Goal: Communication & Community: Answer question/provide support

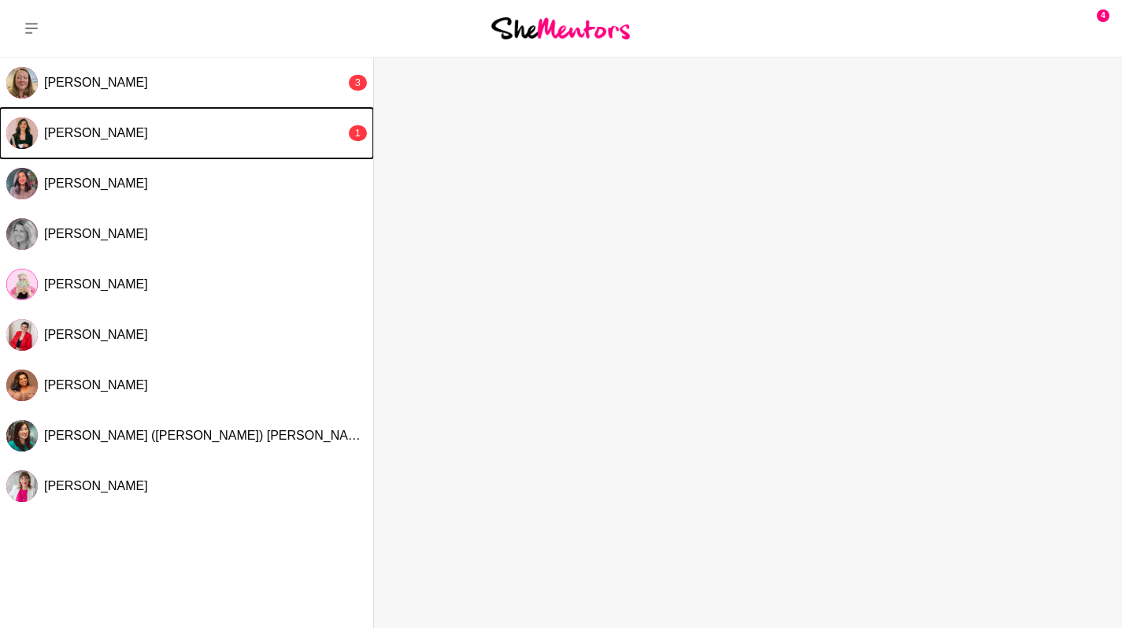
click at [154, 128] on div "[PERSON_NAME]" at bounding box center [195, 133] width 302 height 16
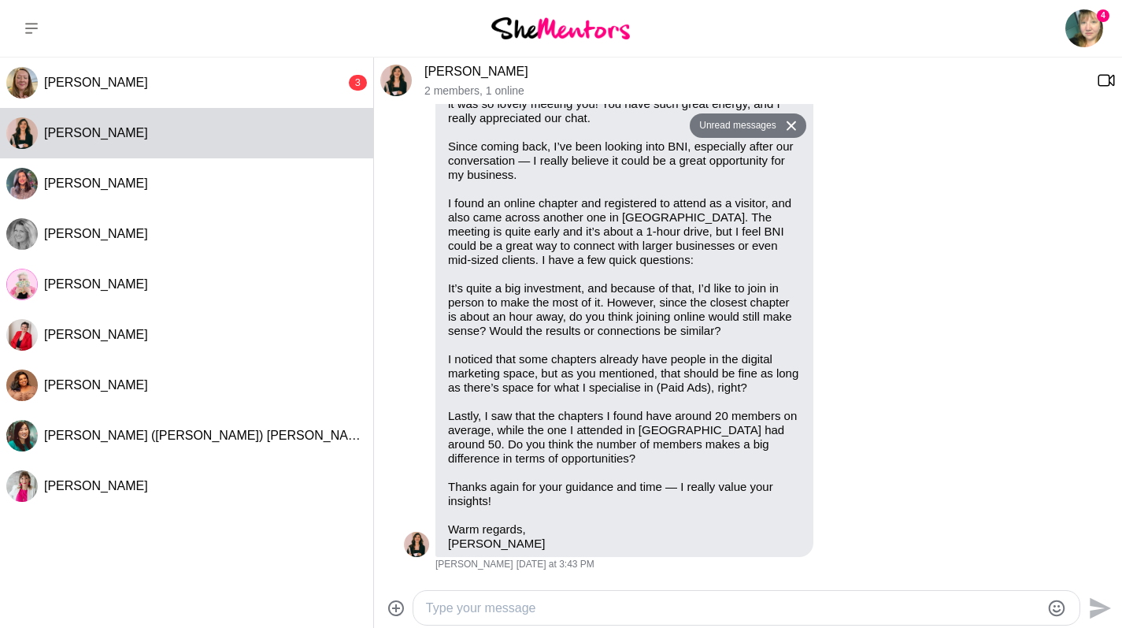
scroll to position [976, 0]
click at [894, 616] on textarea "Type your message" at bounding box center [733, 607] width 614 height 19
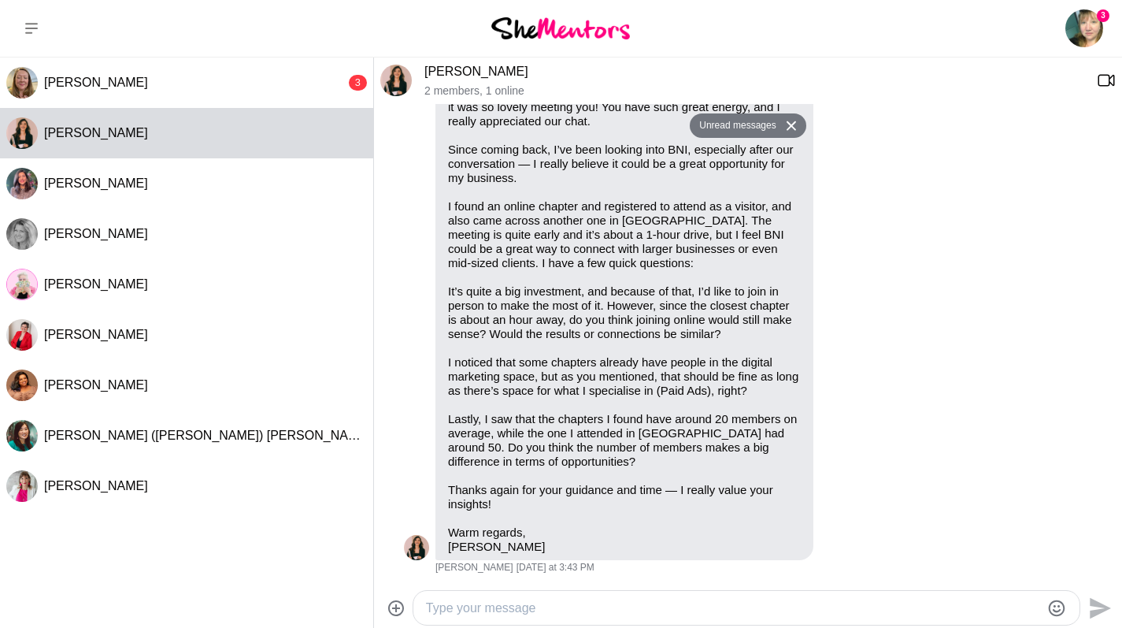
scroll to position [975, 0]
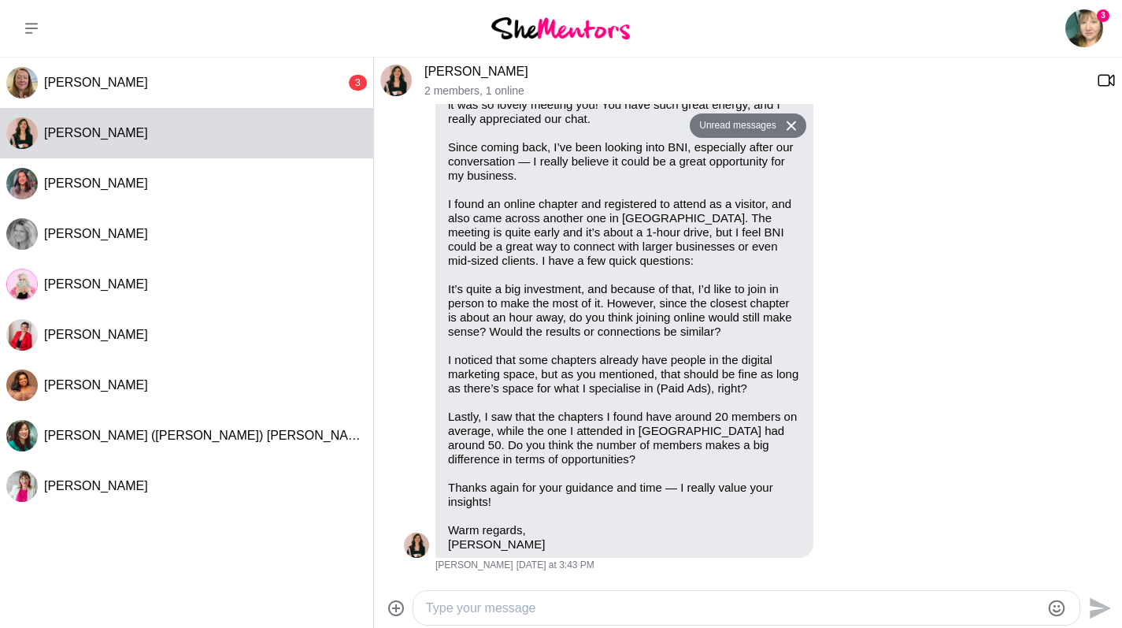
click at [565, 603] on textarea "Type your message" at bounding box center [733, 607] width 614 height 19
type textarea "Hi [PERSON_NAME]! Welcome Back!!"
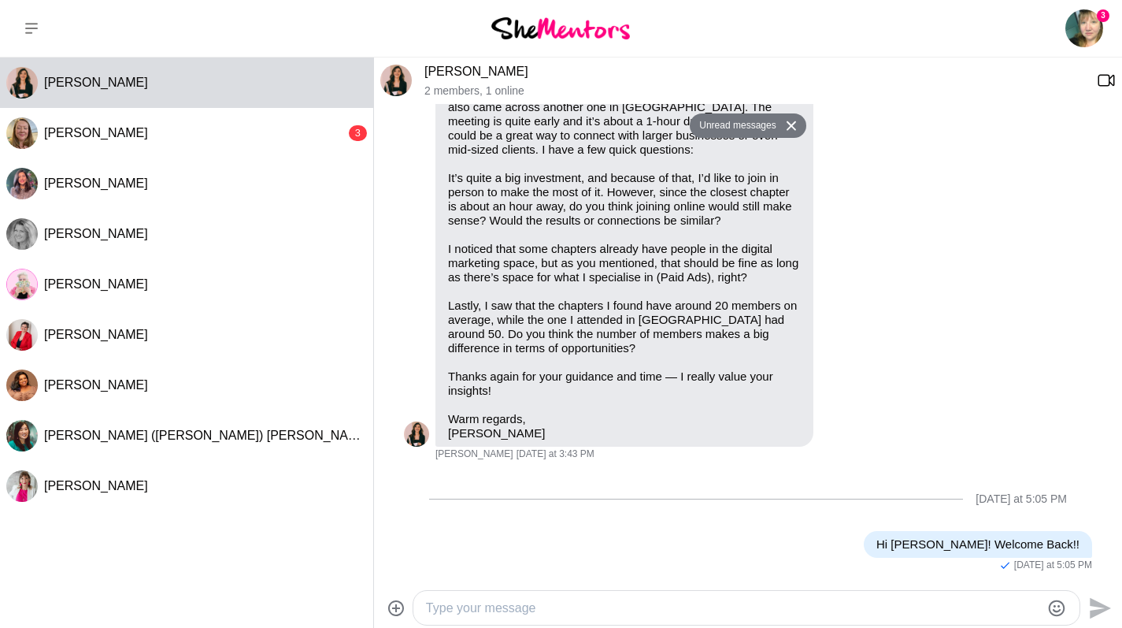
type textarea "O"
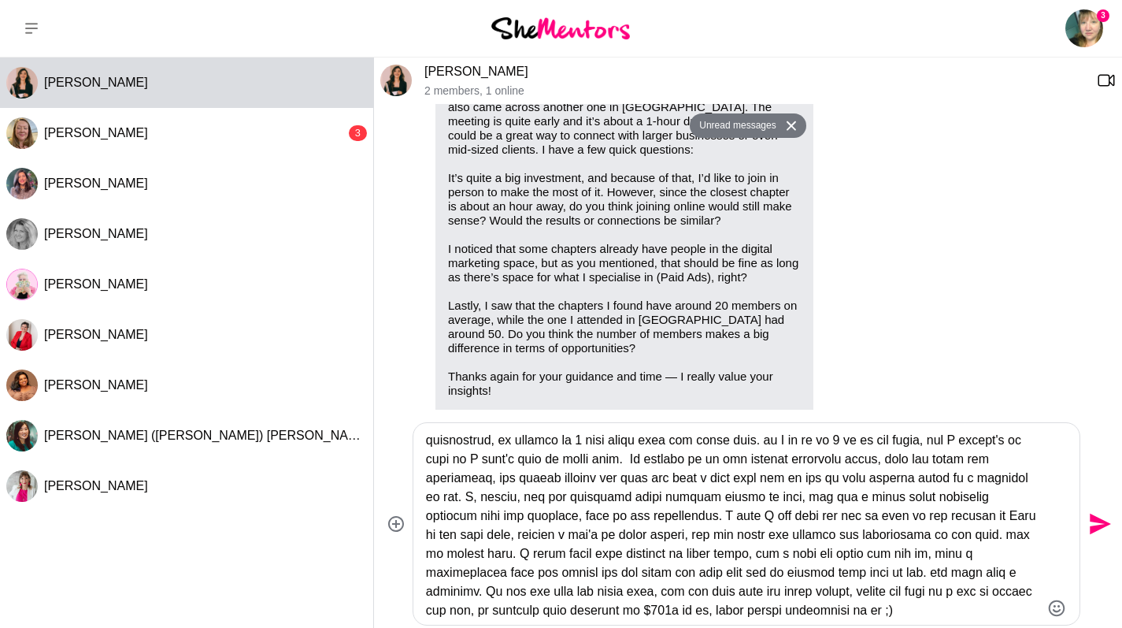
scroll to position [36, 0]
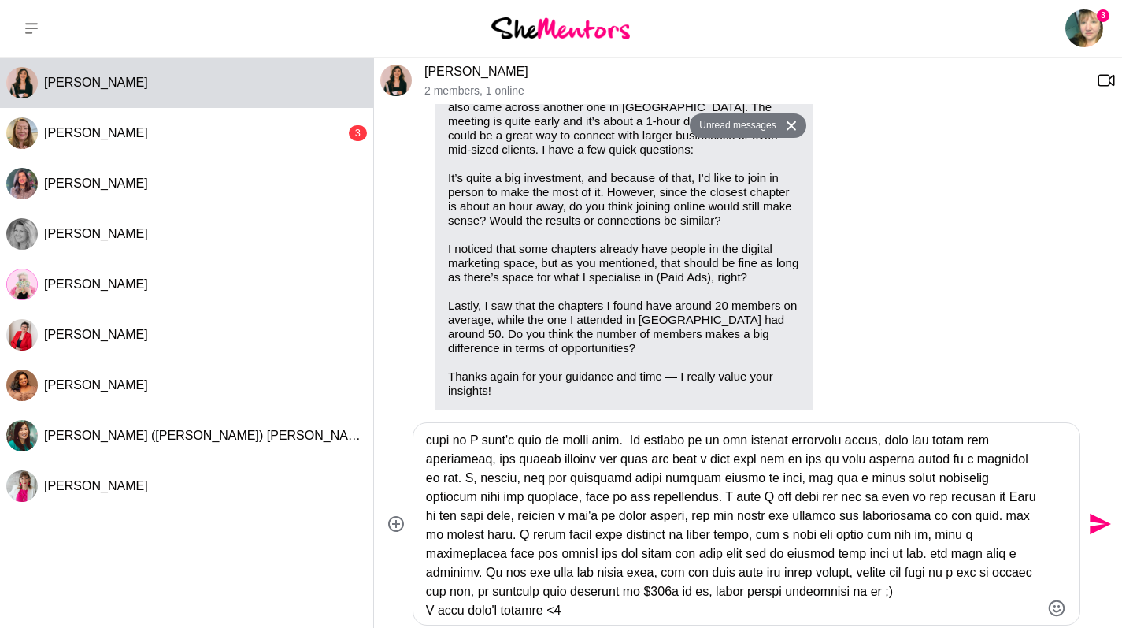
type textarea "I think the inperson meetings are historically successful in building your busi…"
click at [1100, 525] on icon "Send" at bounding box center [1100, 523] width 21 height 21
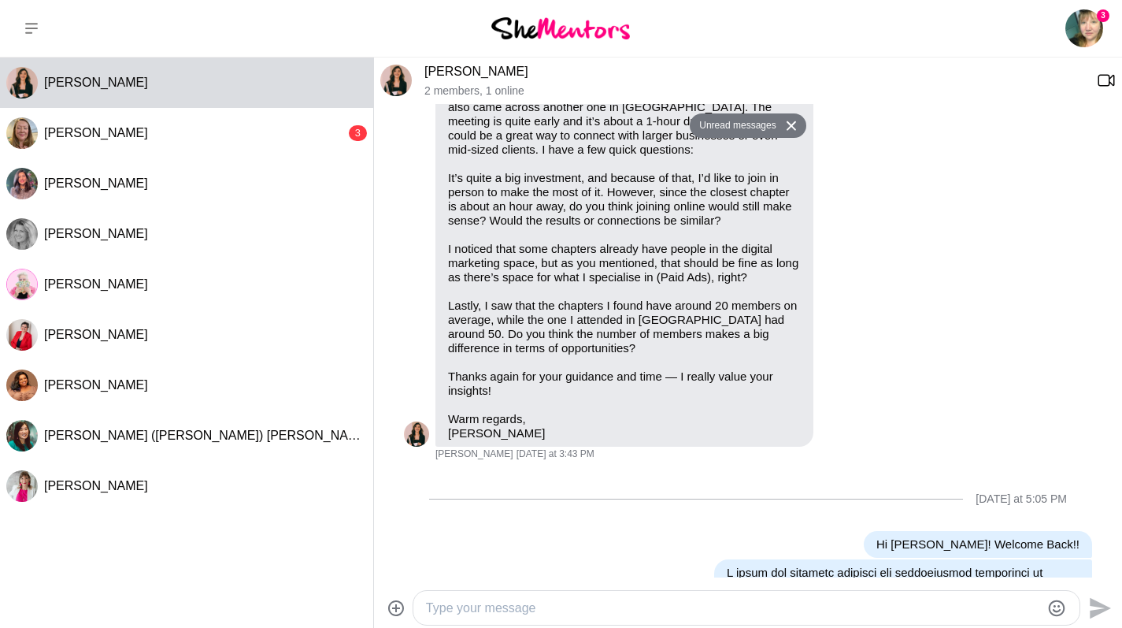
scroll to position [0, 0]
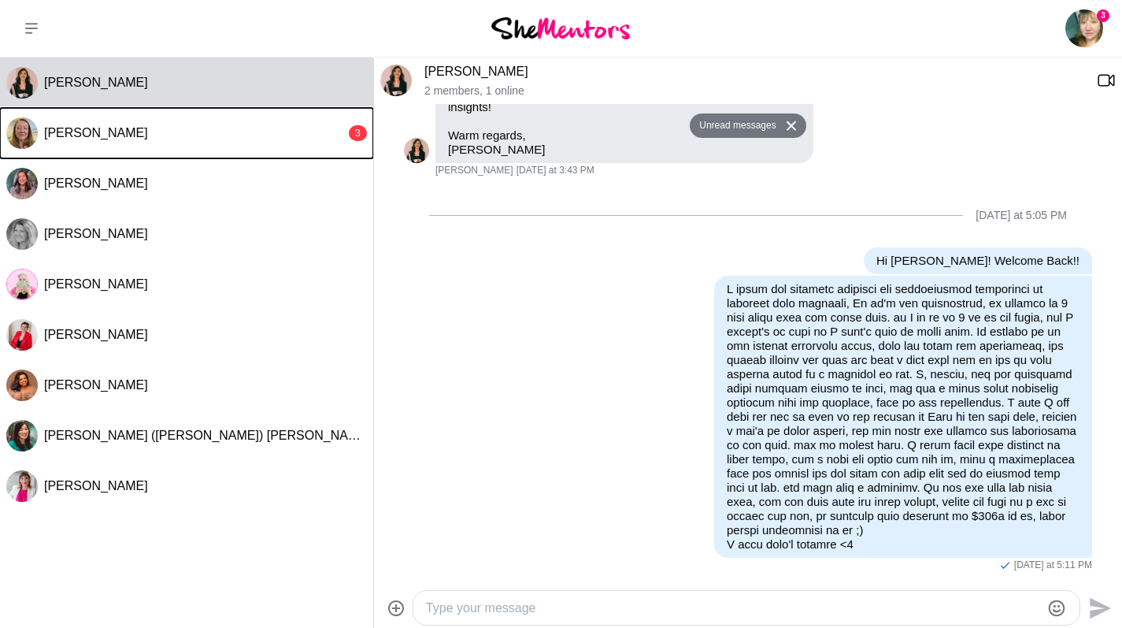
click at [262, 140] on div "[PERSON_NAME]" at bounding box center [195, 133] width 302 height 16
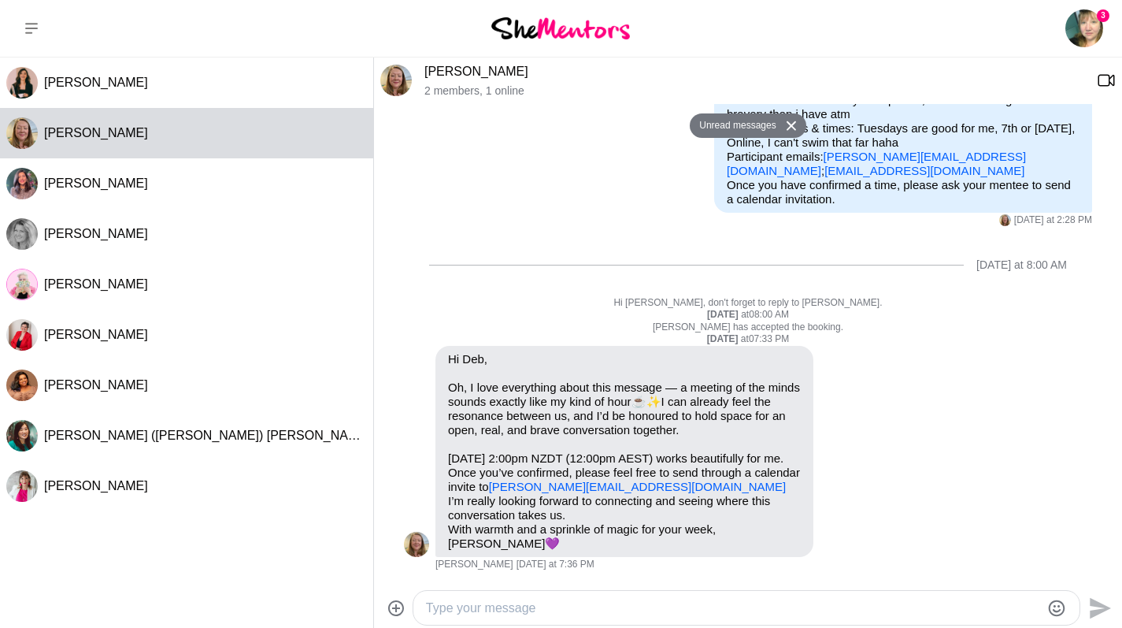
scroll to position [245, 0]
click at [1000, 450] on div "Reply Pin Mark as unread Flag Mute Hi Deb, Oh, I love everything about this mes…" at bounding box center [748, 458] width 688 height 225
click at [665, 596] on div at bounding box center [746, 608] width 666 height 34
click at [624, 602] on textarea "Type your message" at bounding box center [733, 607] width 614 height 19
type textarea "Perfect! here's the zoom link"
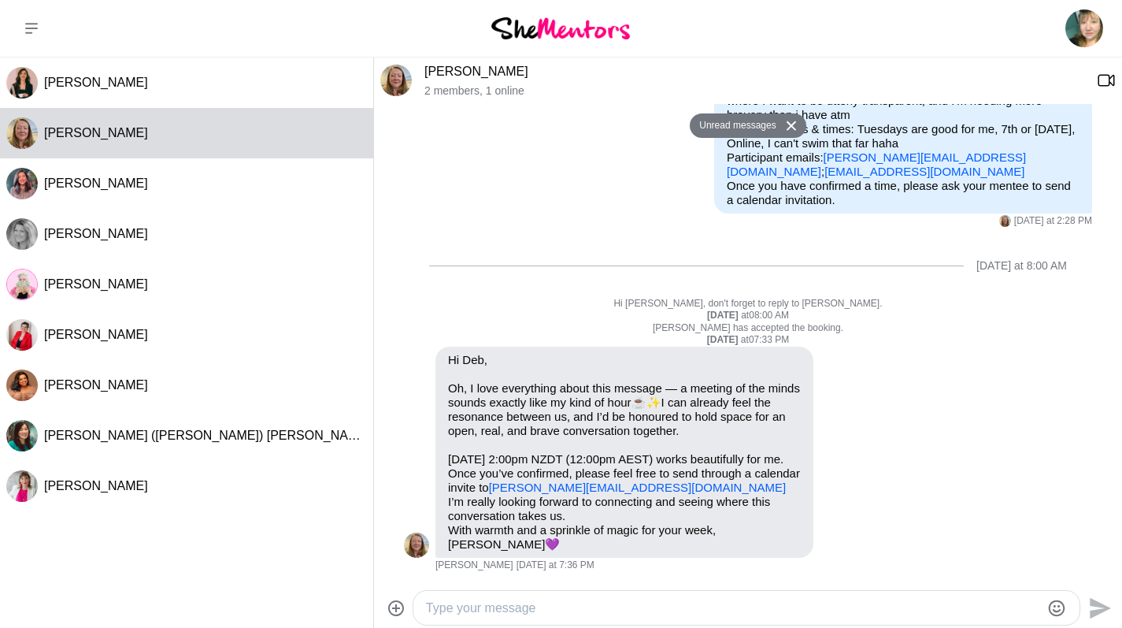
scroll to position [356, 0]
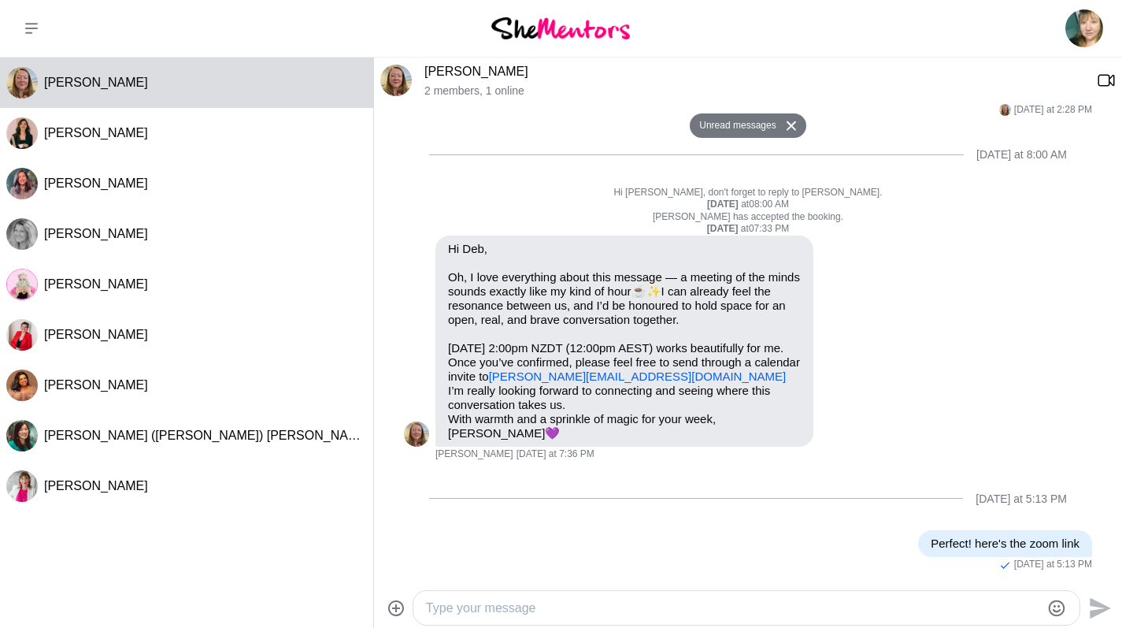
paste textarea "[PERSON_NAME] is inviting you to a scheduled Zoom meeting. Topic: [PERSON_NAME]…"
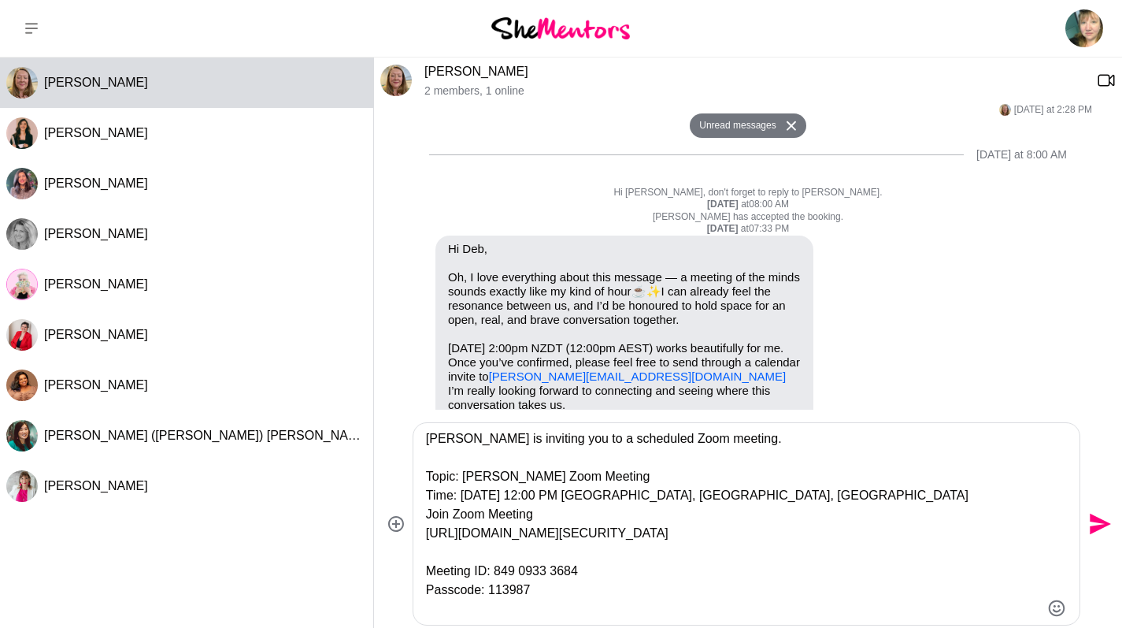
type textarea "[PERSON_NAME] is inviting you to a scheduled Zoom meeting. Topic: [PERSON_NAME]…"
click at [1099, 524] on icon "Send" at bounding box center [1098, 523] width 25 height 25
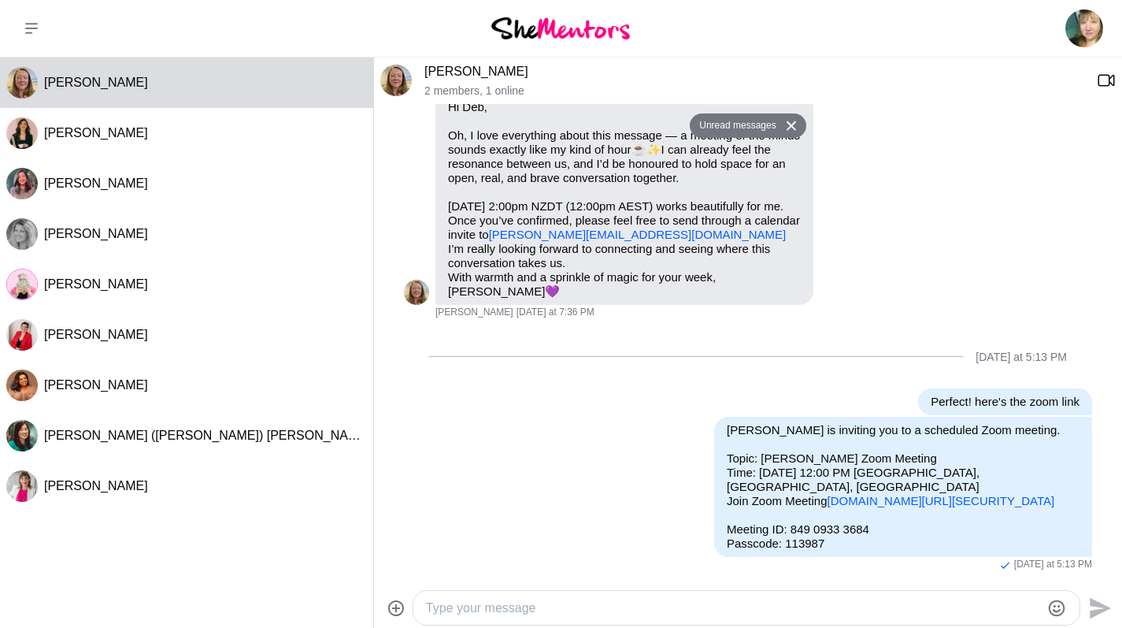
scroll to position [573, 0]
